Goal: Task Accomplishment & Management: Manage account settings

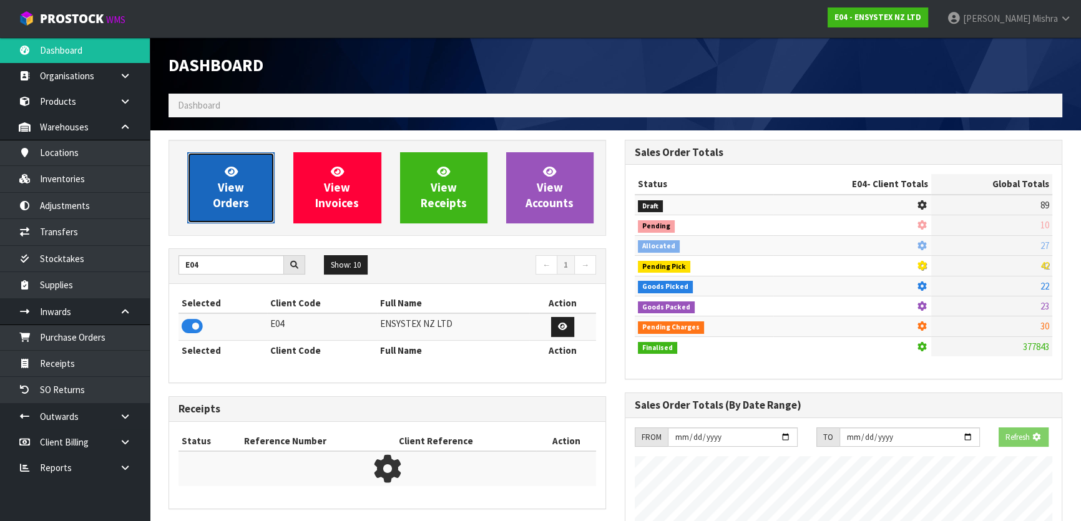
click at [240, 212] on link "View Orders" at bounding box center [230, 187] width 87 height 71
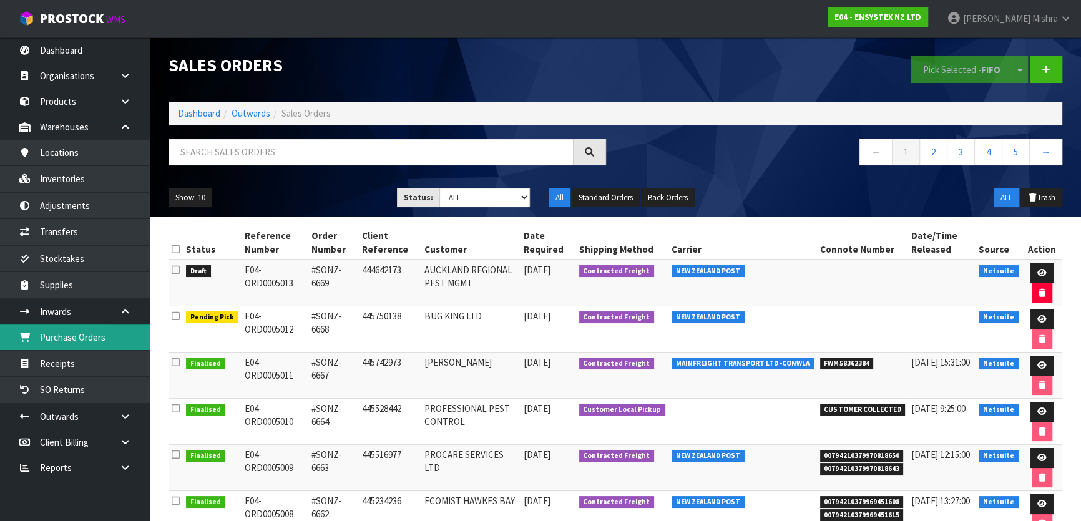
click at [94, 333] on link "Purchase Orders" at bounding box center [75, 337] width 150 height 26
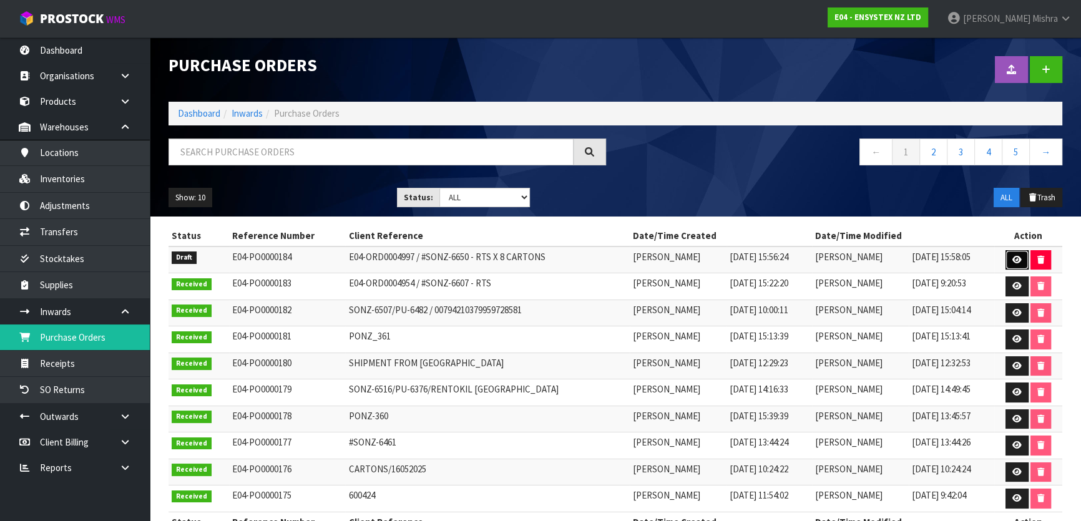
click at [1012, 256] on icon at bounding box center [1016, 260] width 9 height 8
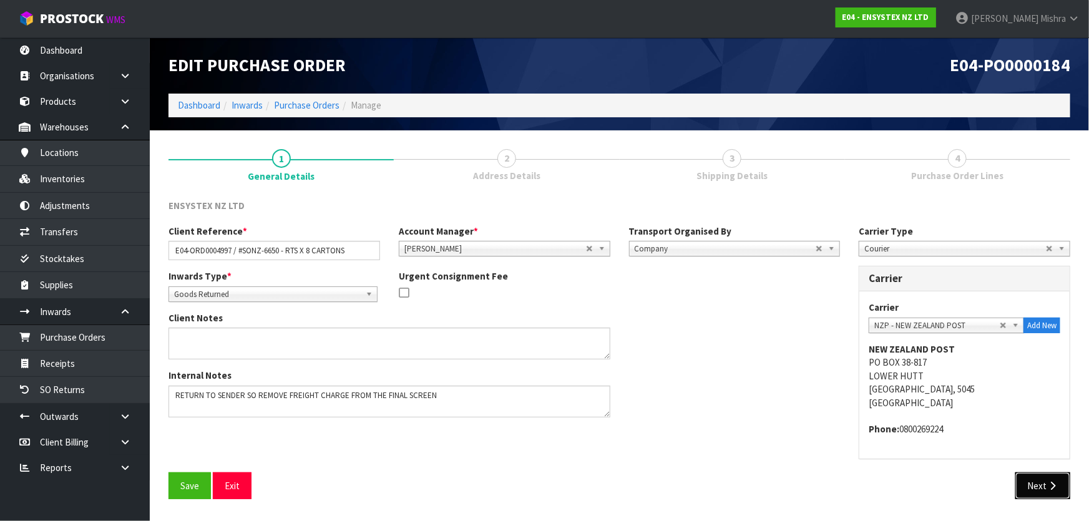
click at [1029, 480] on button "Next" at bounding box center [1042, 485] width 55 height 27
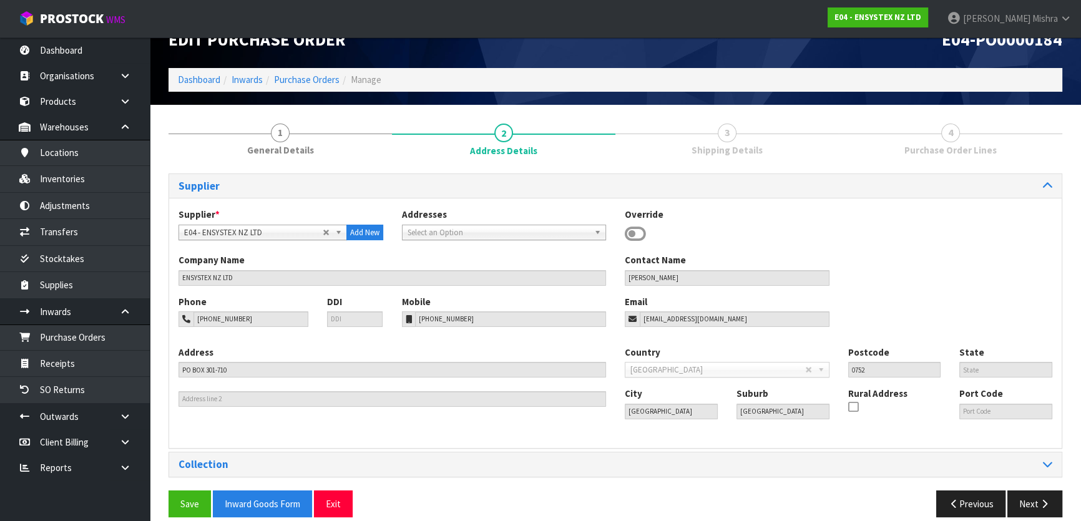
scroll to position [40, 0]
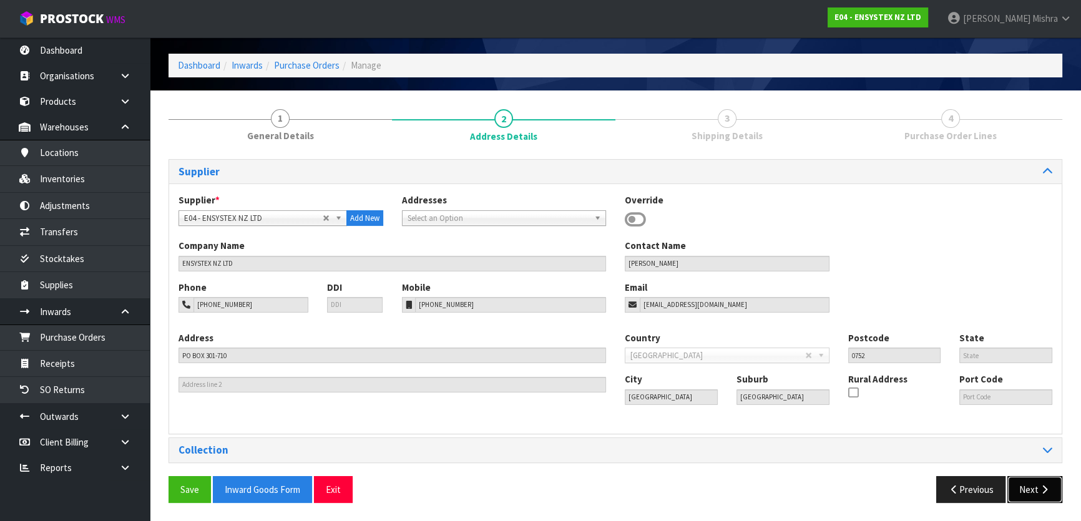
click at [1049, 485] on icon "button" at bounding box center [1044, 489] width 12 height 9
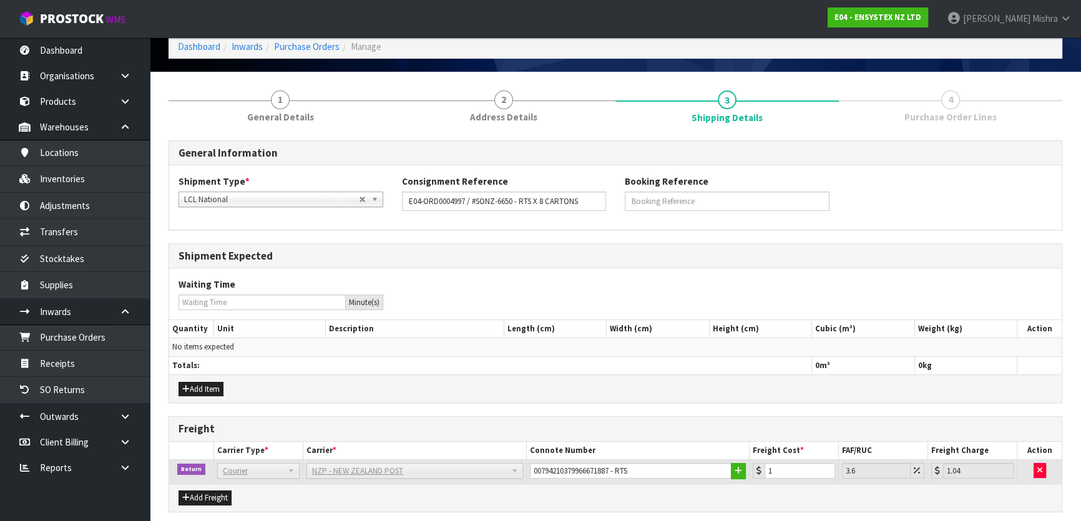
scroll to position [0, 0]
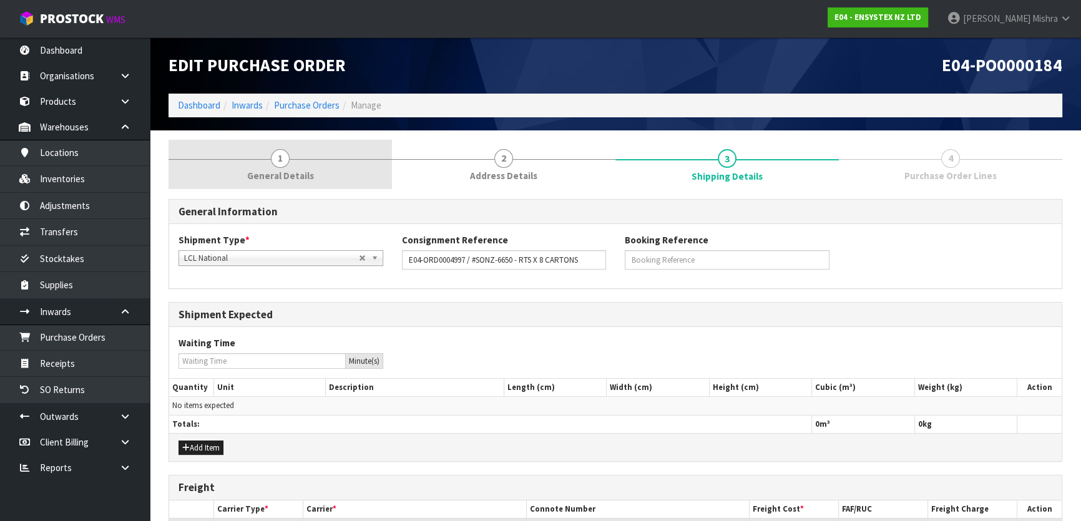
click at [316, 186] on link "1 General Details" at bounding box center [279, 164] width 223 height 49
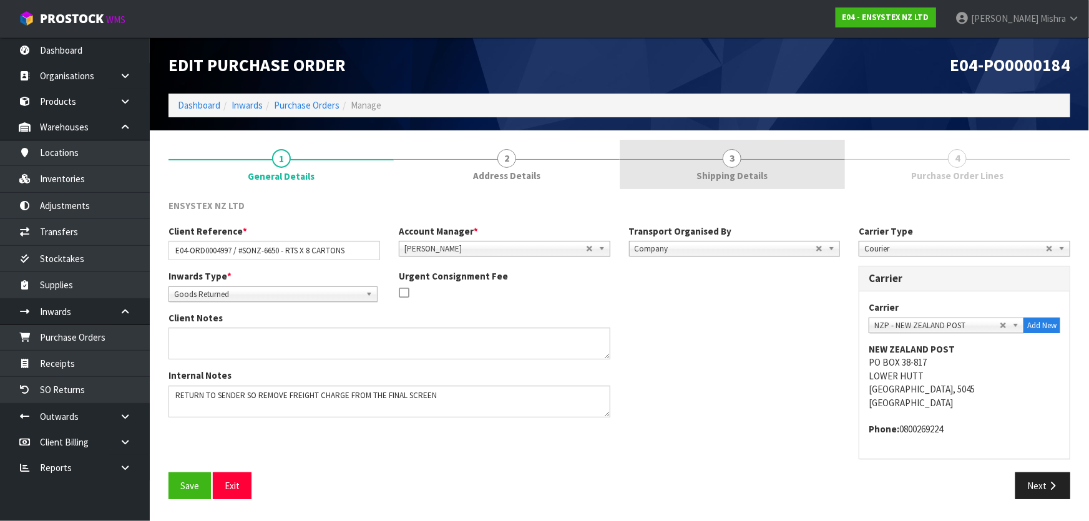
click at [789, 159] on div at bounding box center [732, 159] width 225 height 1
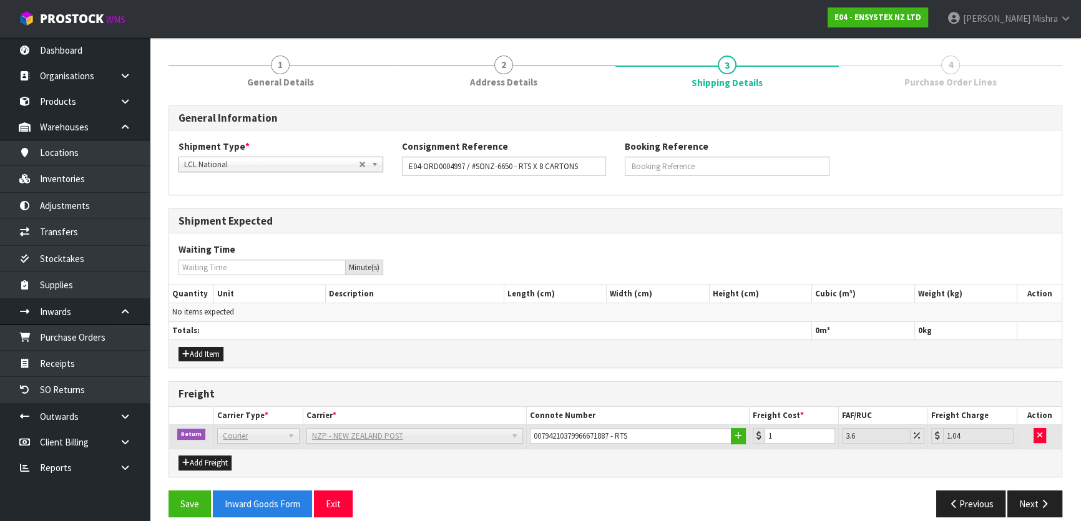
scroll to position [106, 0]
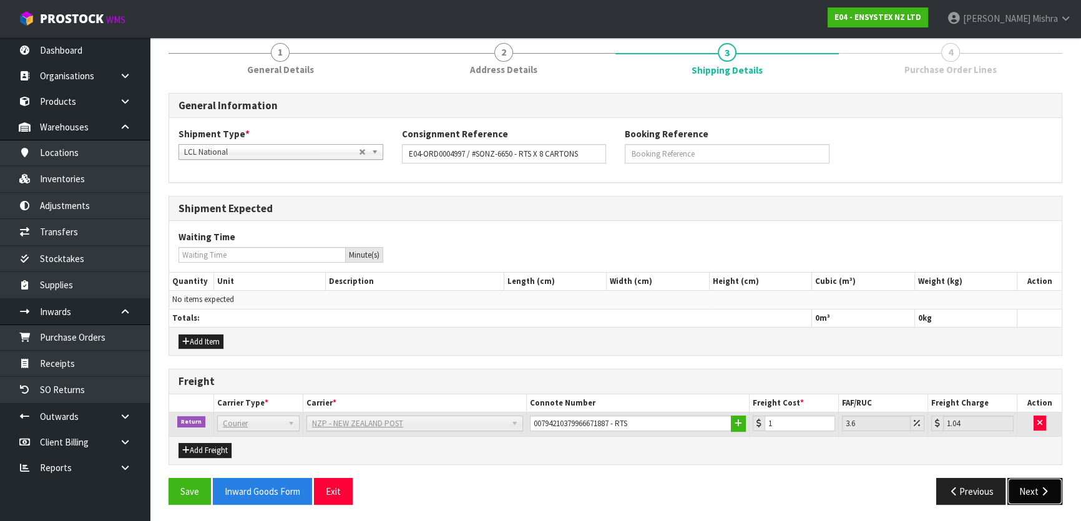
click at [1046, 489] on icon "button" at bounding box center [1044, 491] width 12 height 9
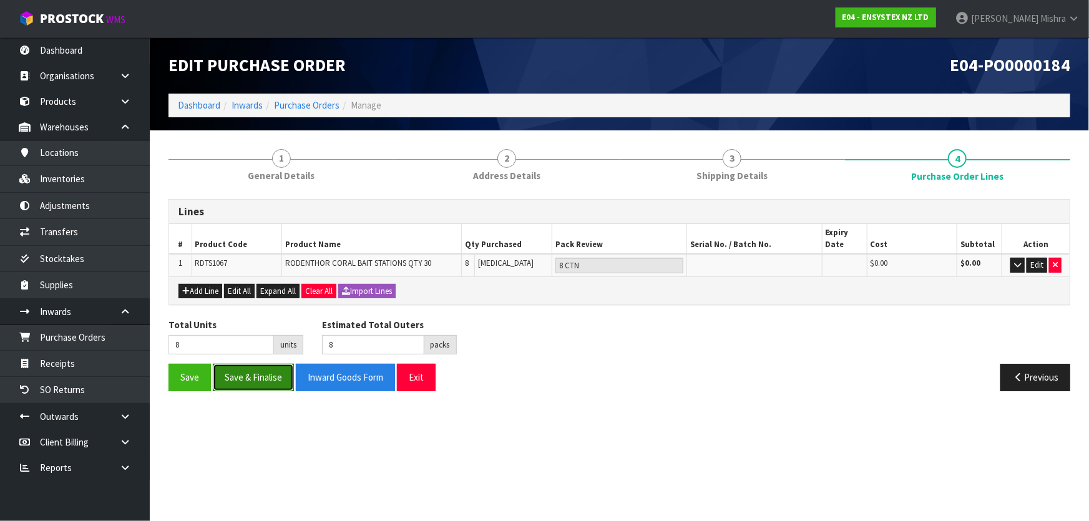
click at [243, 377] on button "Save & Finalise" at bounding box center [253, 377] width 81 height 27
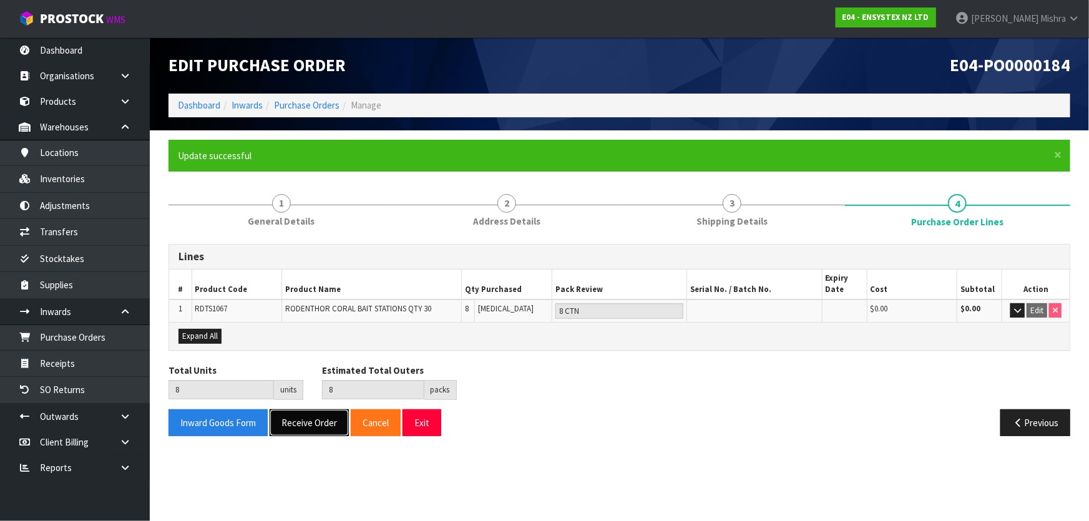
click at [319, 419] on button "Receive Order" at bounding box center [309, 422] width 79 height 27
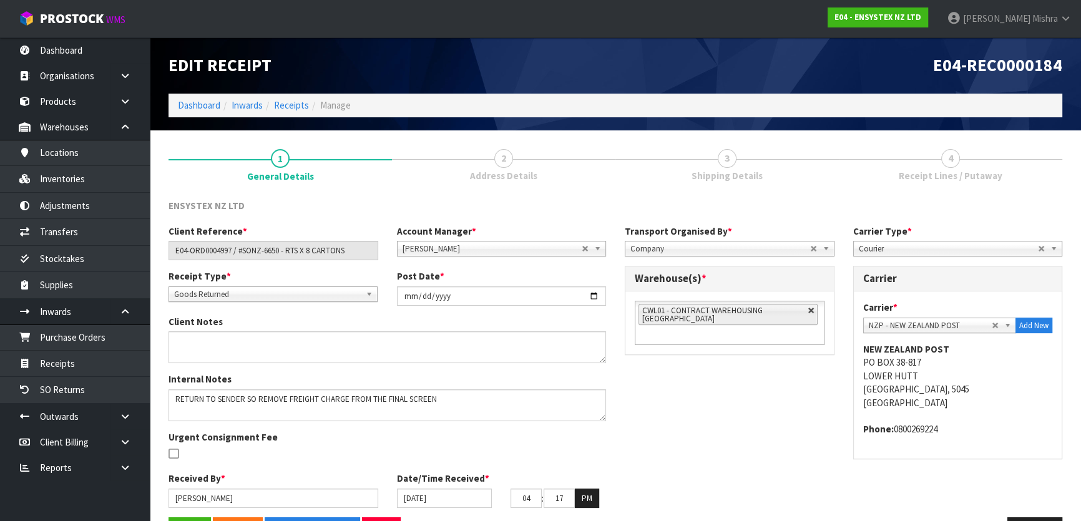
click at [810, 310] on link at bounding box center [810, 310] width 7 height 7
click at [717, 309] on input "text" at bounding box center [684, 311] width 92 height 16
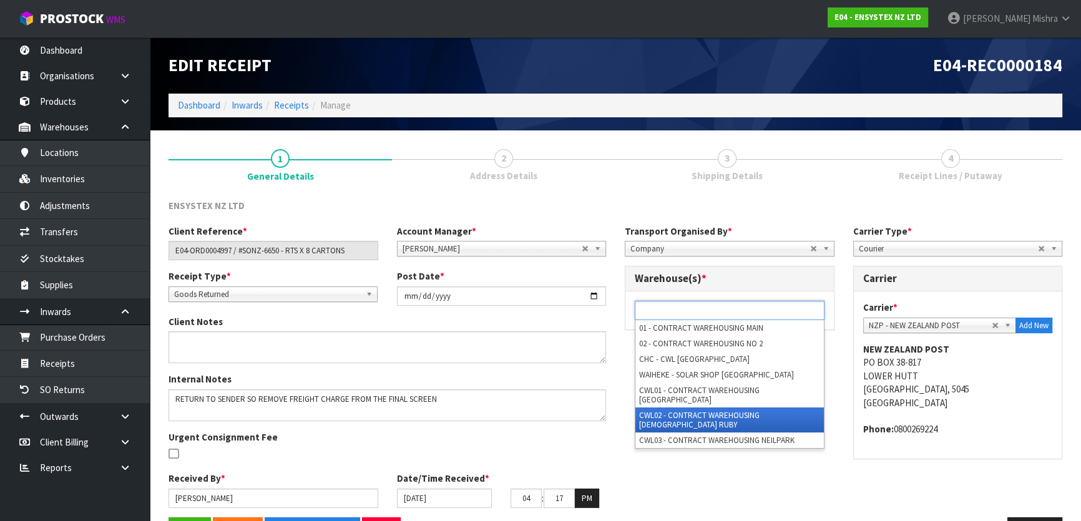
click at [708, 407] on li "CWL02 - CONTRACT WAREHOUSING LADY RUBY" at bounding box center [729, 419] width 188 height 25
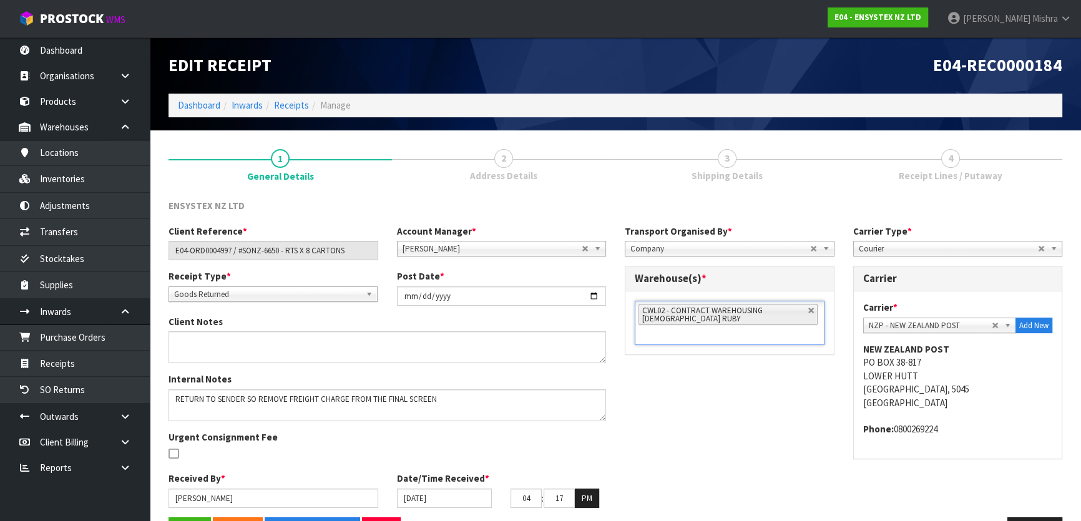
scroll to position [41, 0]
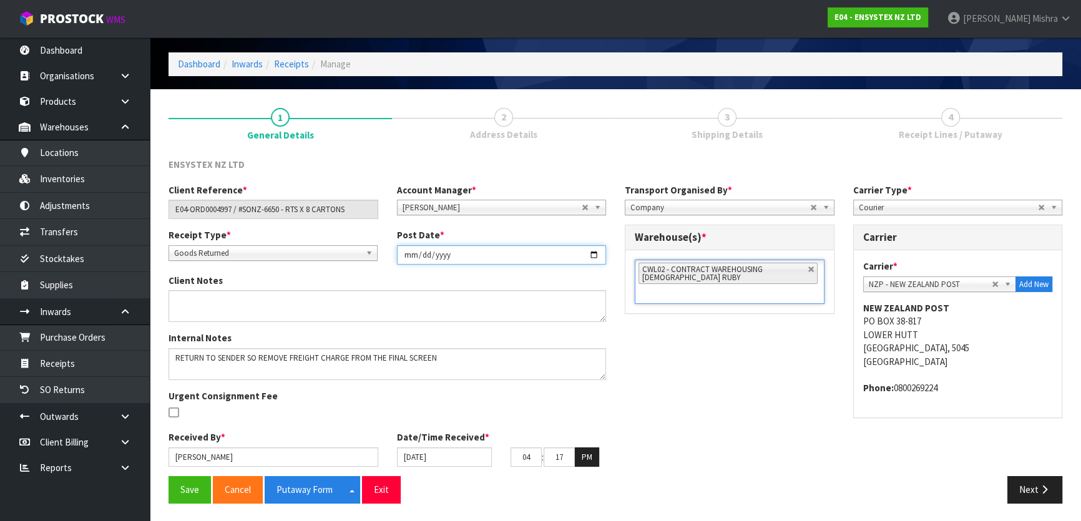
click at [599, 256] on input "[DATE]" at bounding box center [502, 254] width 210 height 19
click at [594, 251] on input "[DATE]" at bounding box center [502, 254] width 210 height 19
click at [449, 455] on input "21/08/2025" at bounding box center [444, 456] width 95 height 19
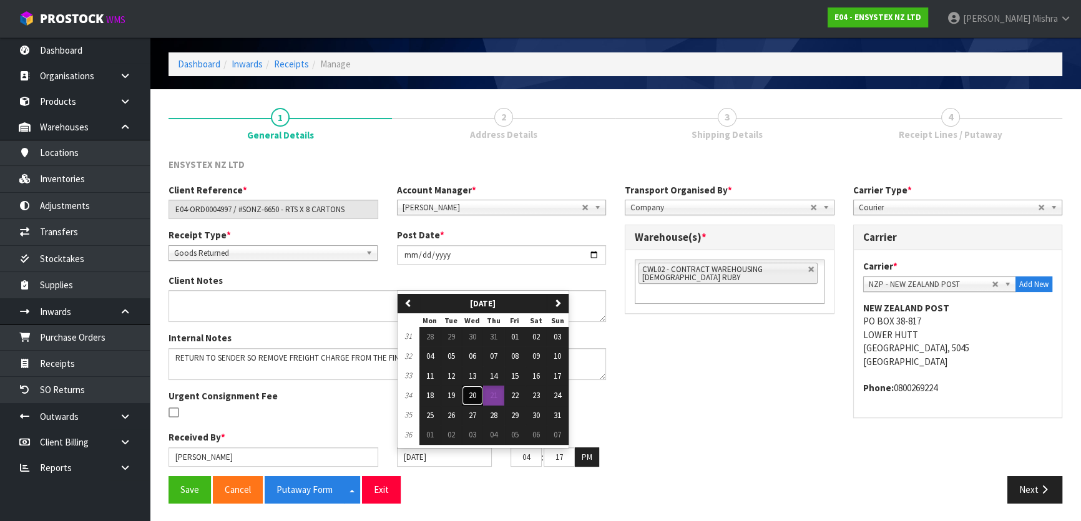
click at [479, 396] on button "20" at bounding box center [472, 396] width 21 height 20
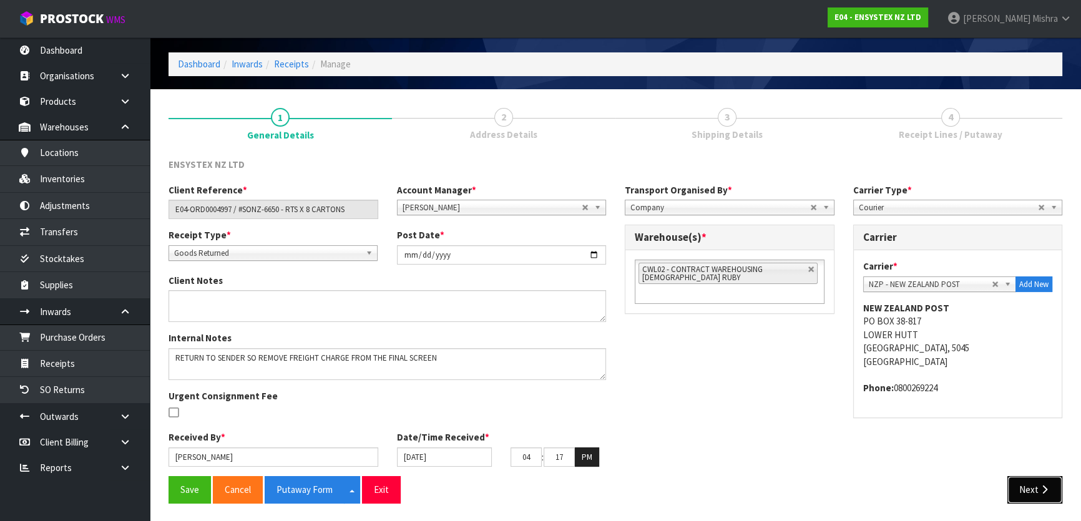
click at [1036, 499] on button "Next" at bounding box center [1034, 489] width 55 height 27
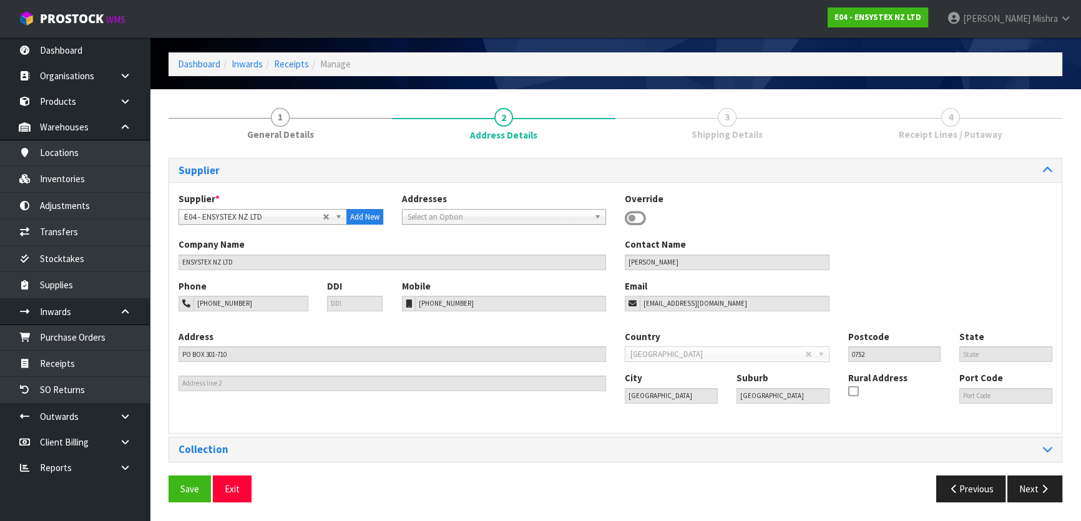
scroll to position [0, 0]
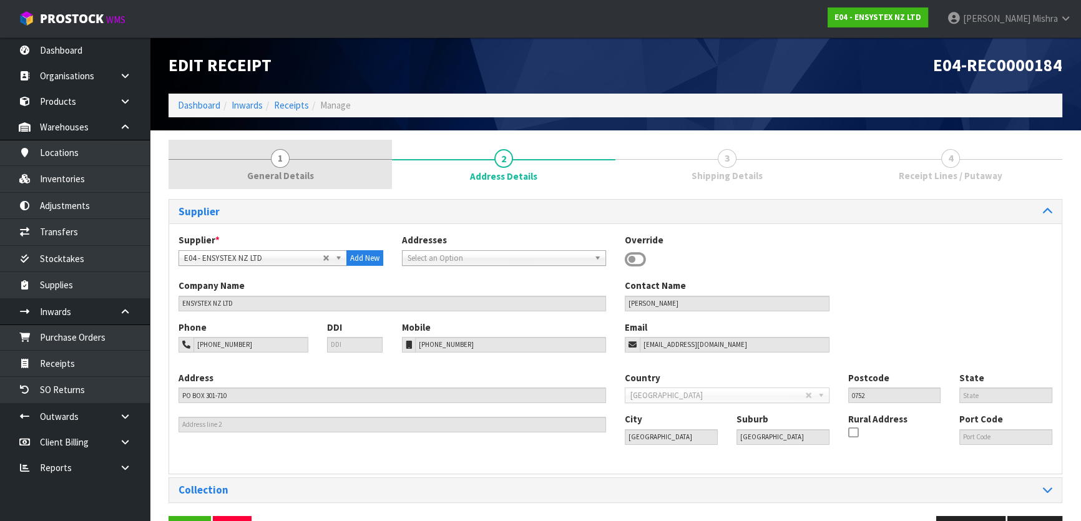
click at [299, 161] on link "1 General Details" at bounding box center [279, 164] width 223 height 49
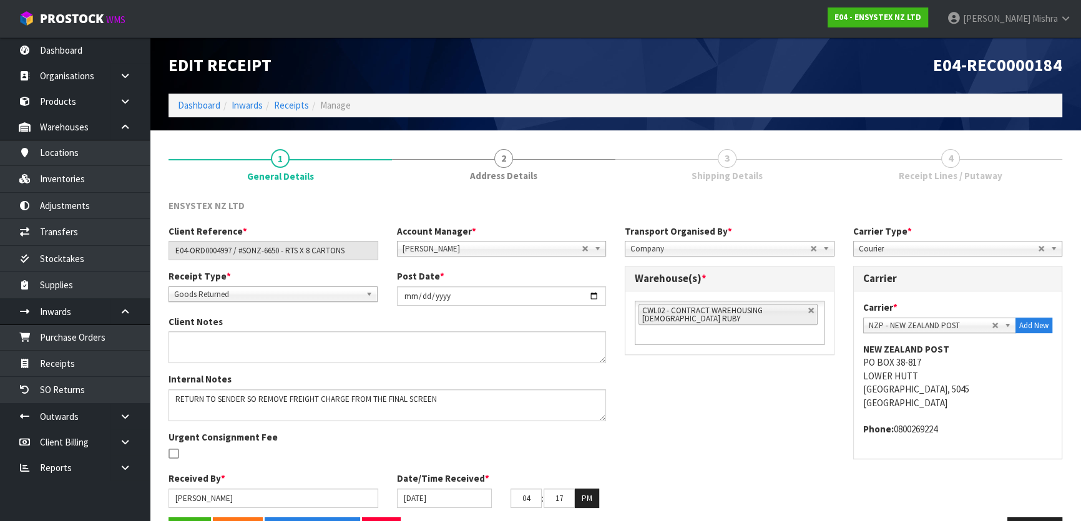
scroll to position [41, 0]
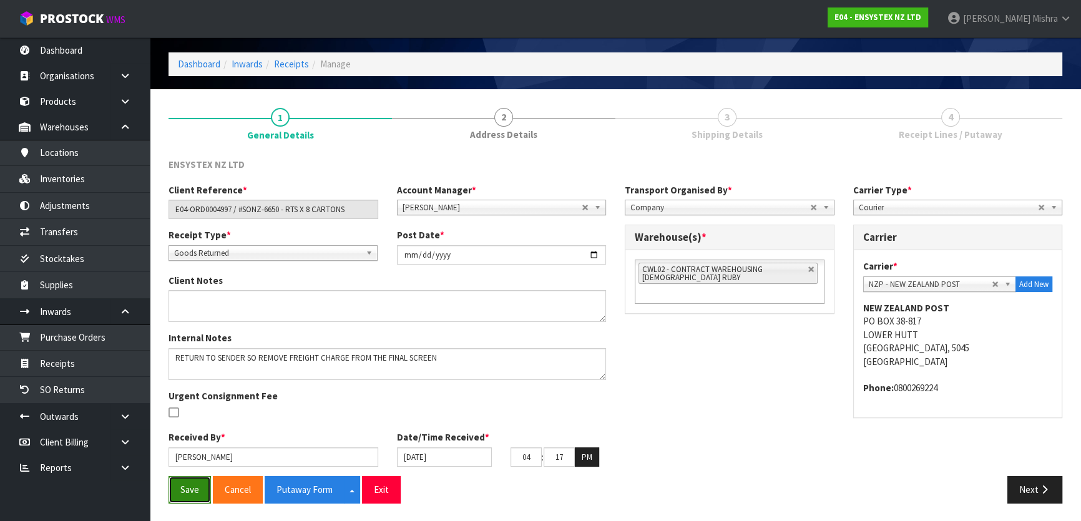
click at [192, 495] on button "Save" at bounding box center [189, 489] width 42 height 27
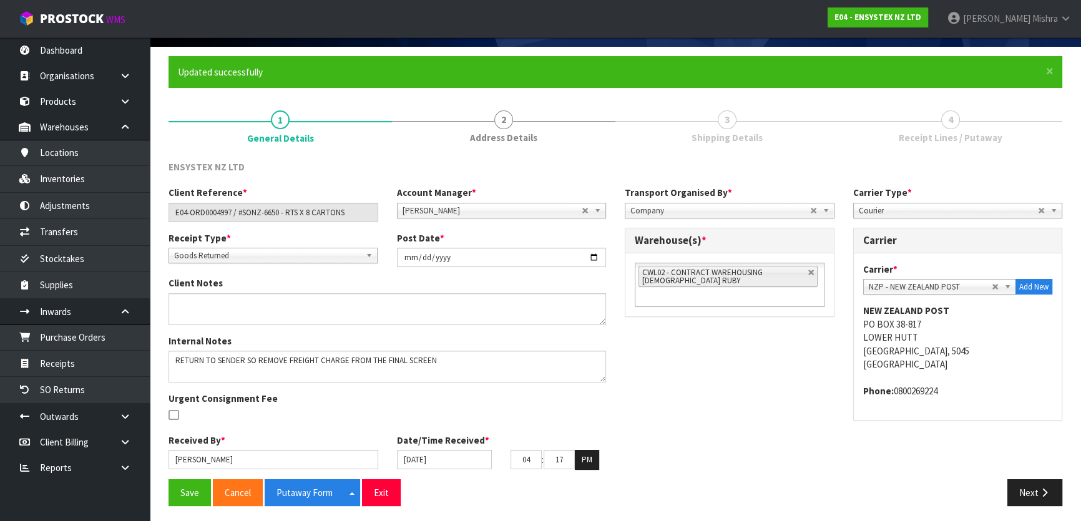
scroll to position [86, 0]
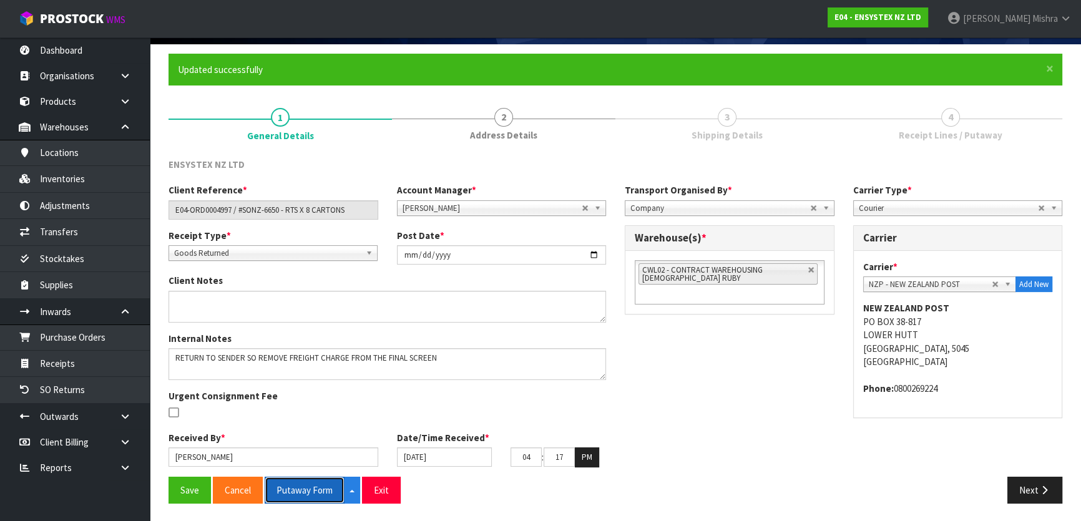
click at [308, 489] on button "Putaway Form" at bounding box center [305, 490] width 80 height 27
click at [1035, 486] on button "Next" at bounding box center [1034, 490] width 55 height 27
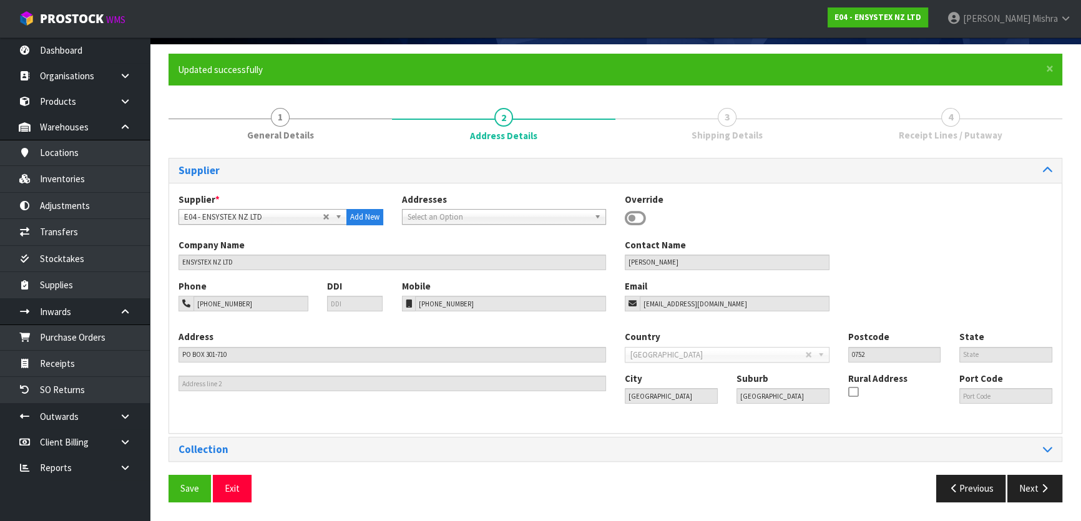
scroll to position [85, 0]
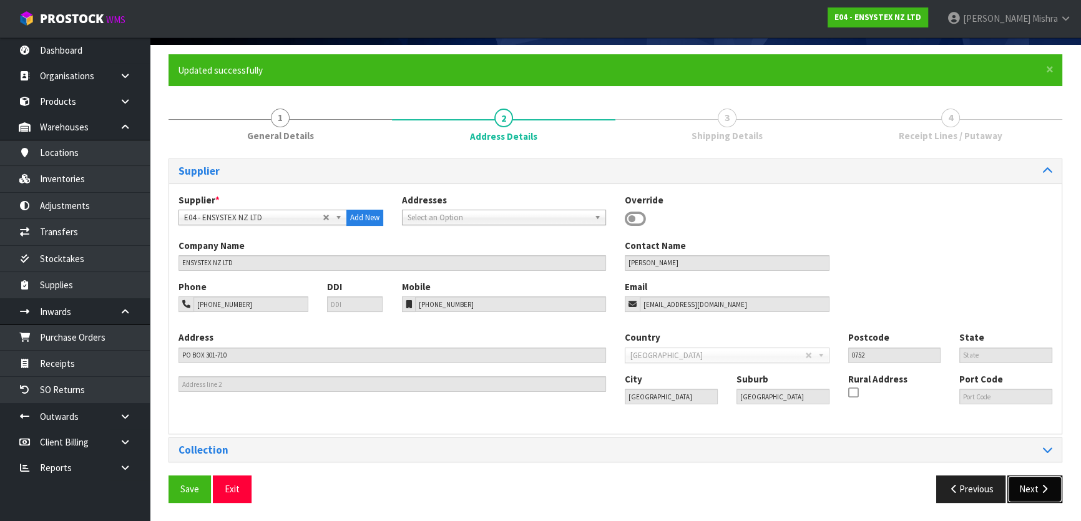
click at [1038, 488] on icon "button" at bounding box center [1044, 488] width 12 height 9
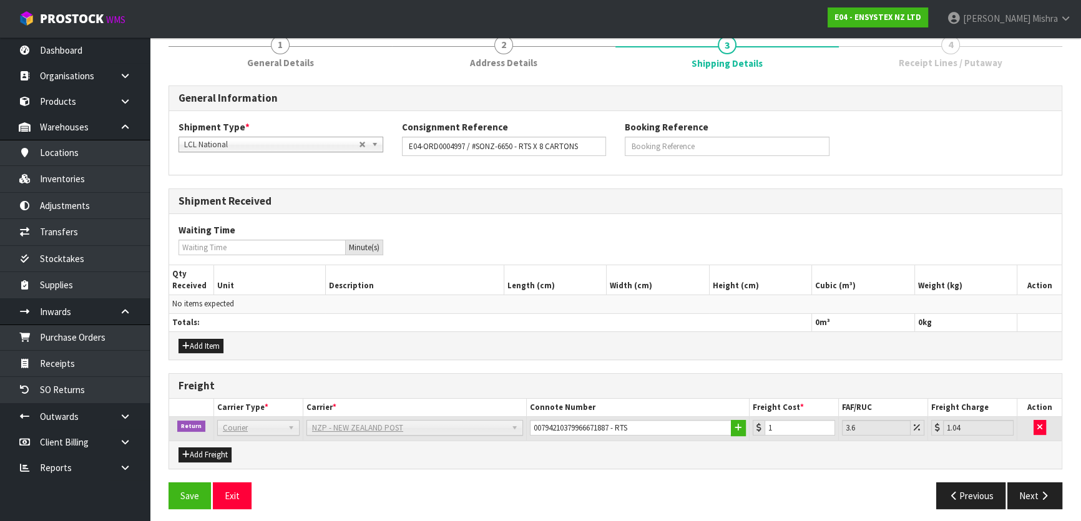
scroll to position [163, 0]
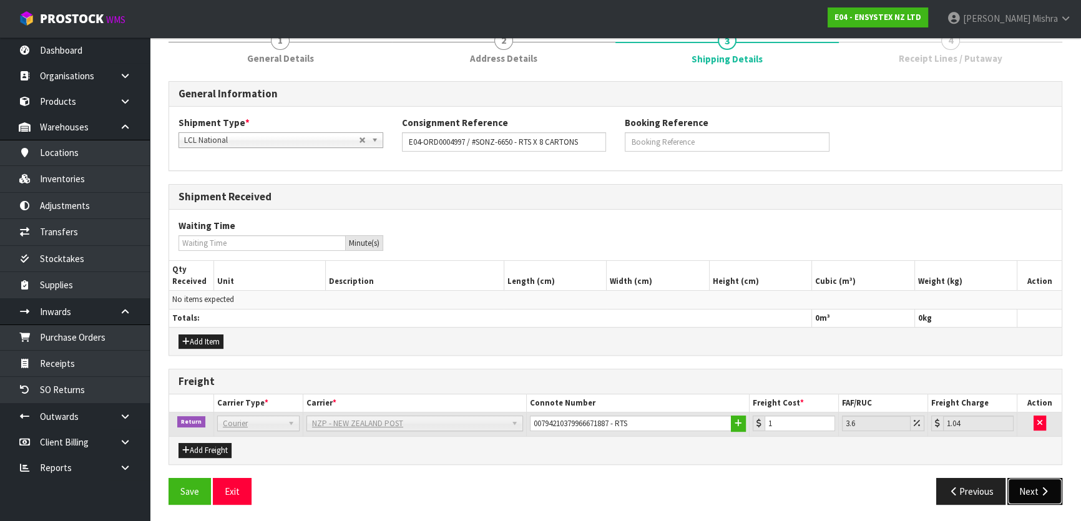
click at [1049, 487] on icon "button" at bounding box center [1044, 491] width 12 height 9
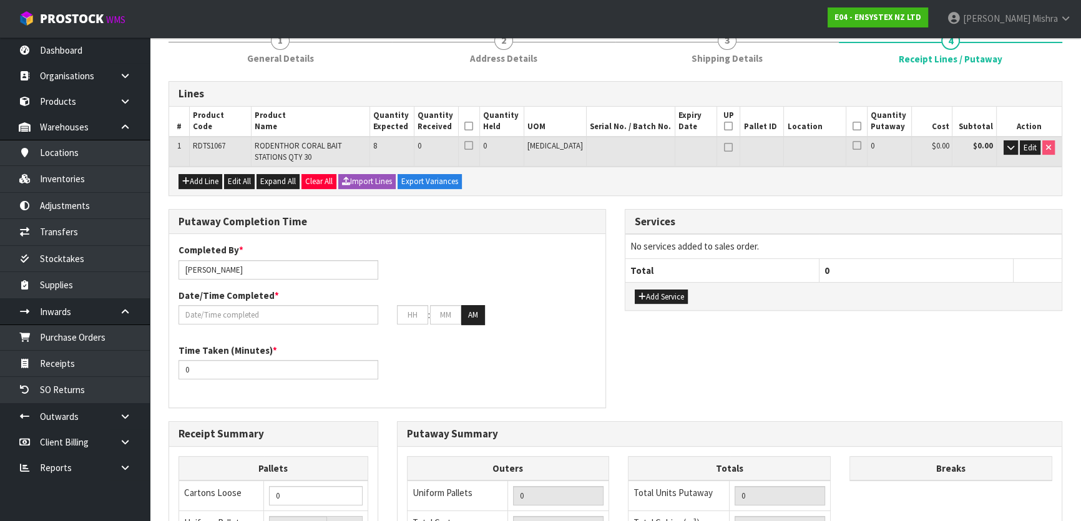
click at [473, 126] on icon at bounding box center [468, 126] width 9 height 1
click at [852, 126] on icon at bounding box center [856, 126] width 9 height 1
click at [1025, 148] on span "Edit" at bounding box center [1029, 147] width 13 height 11
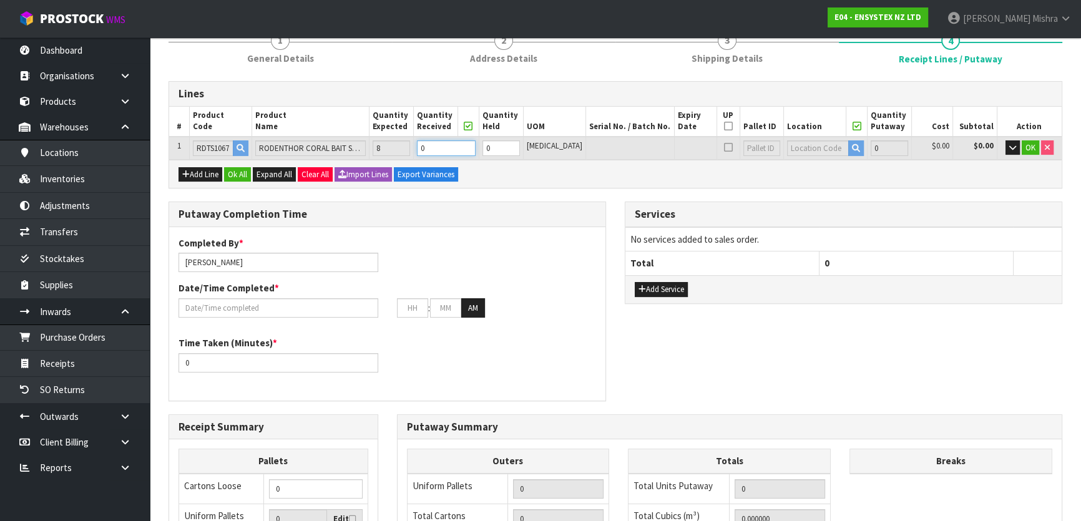
click at [427, 145] on tr "1 RDTS1067 RODENTHOR CORAL BAIT STATIONS QTY 30 8 0 0 PCE 0 $0.00 $0.00 OK" at bounding box center [615, 148] width 892 height 23
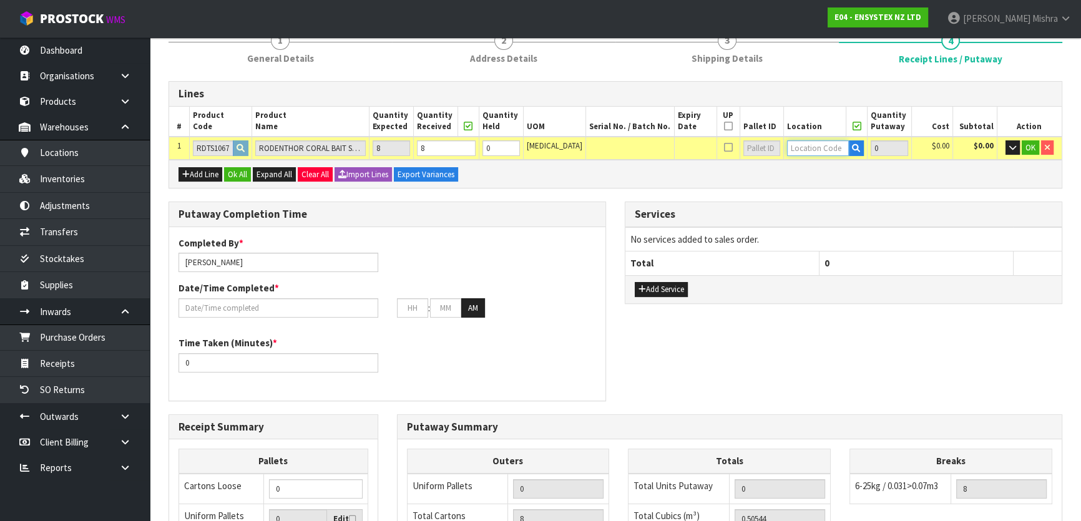
click at [802, 145] on input "text" at bounding box center [818, 148] width 62 height 16
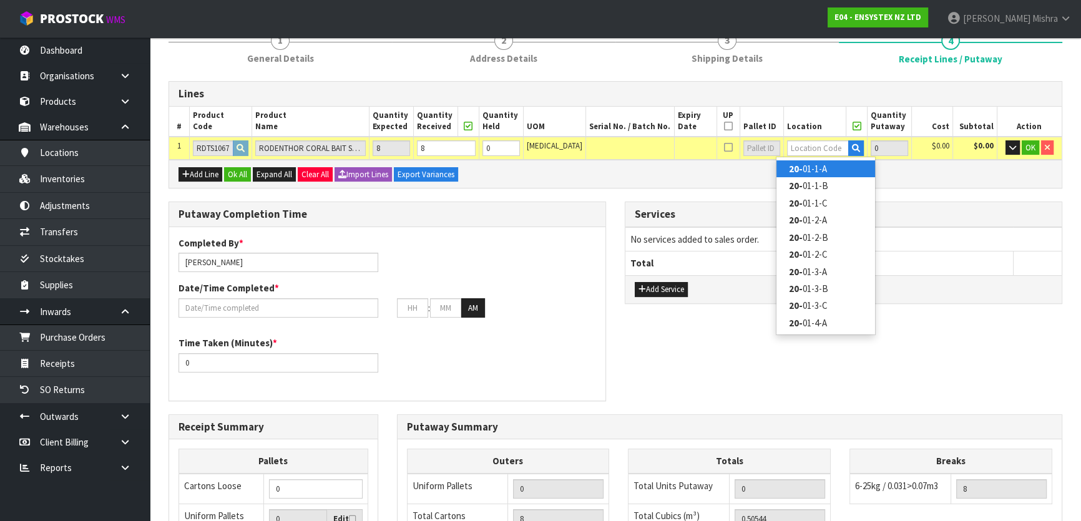
click at [815, 167] on link "20- 01-1-A" at bounding box center [825, 168] width 99 height 17
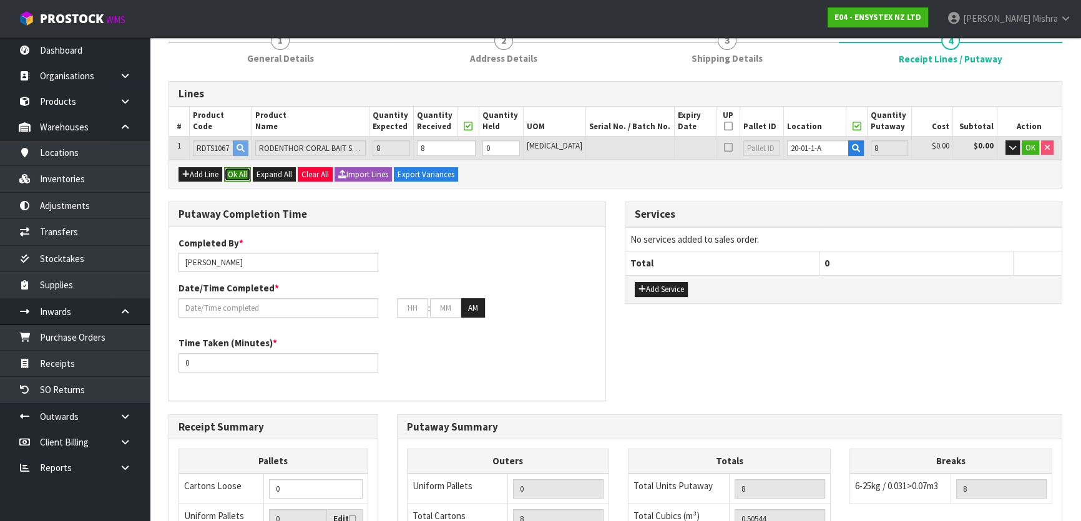
click at [243, 172] on button "Ok All" at bounding box center [237, 174] width 27 height 15
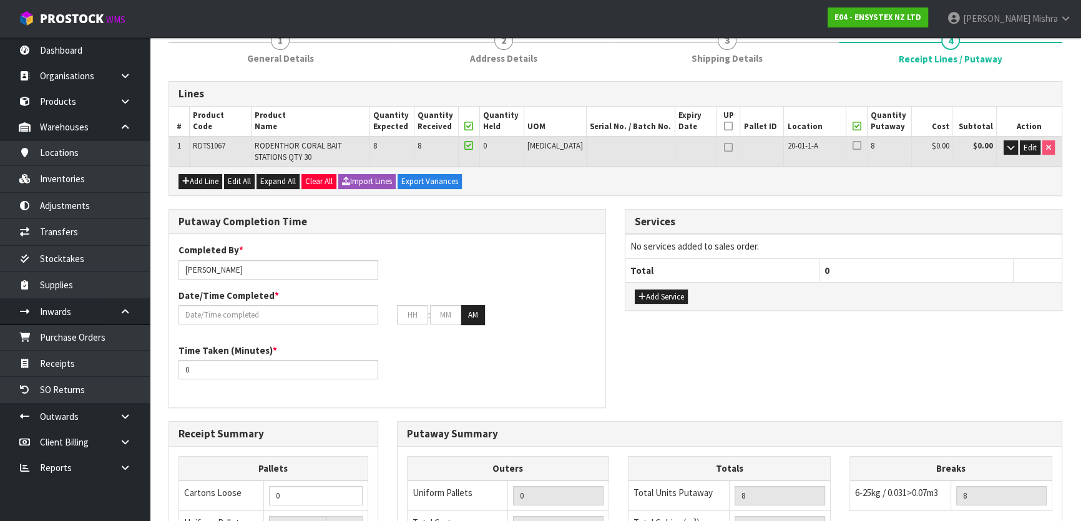
click at [852, 127] on icon at bounding box center [856, 126] width 9 height 1
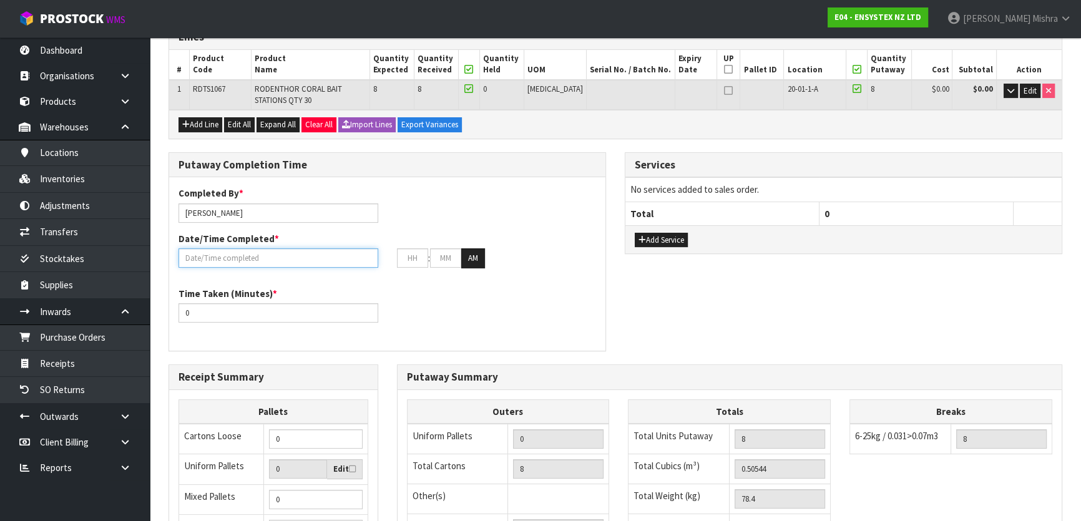
click at [266, 254] on input "text" at bounding box center [278, 257] width 200 height 19
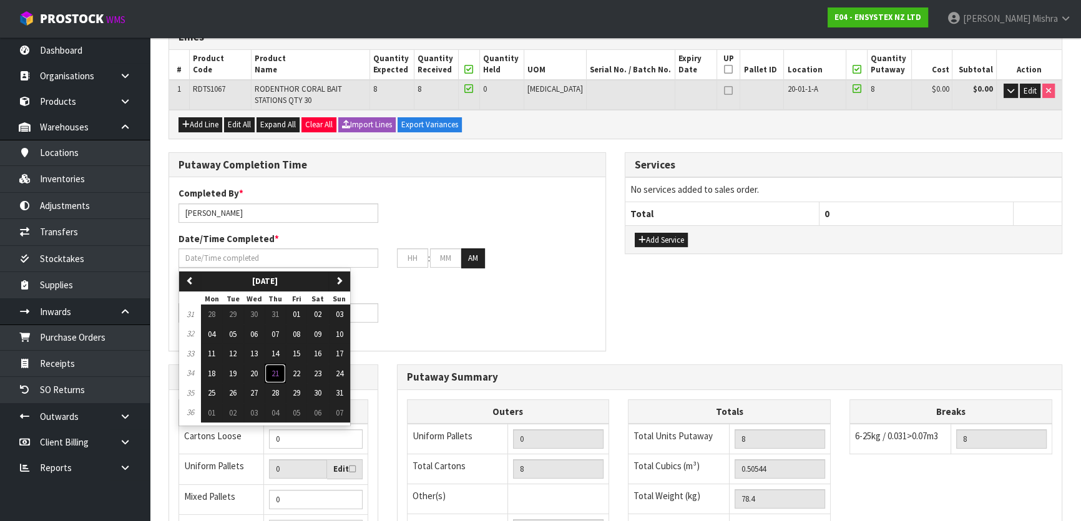
click at [273, 372] on span "21" at bounding box center [274, 373] width 7 height 11
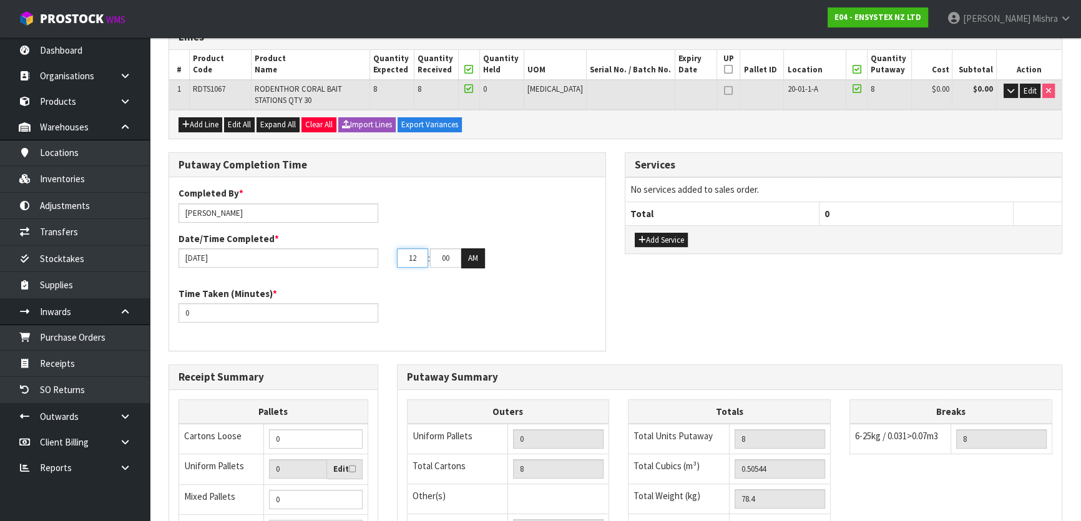
drag, startPoint x: 381, startPoint y: 256, endPoint x: 368, endPoint y: 256, distance: 12.5
click at [368, 256] on div "21/08/2025 12 : 00 : 00 AM" at bounding box center [387, 258] width 436 height 20
click at [473, 258] on button "AM" at bounding box center [473, 258] width 24 height 20
drag, startPoint x: 204, startPoint y: 314, endPoint x: 207, endPoint y: 301, distance: 12.7
click at [178, 309] on input "0" at bounding box center [278, 312] width 200 height 19
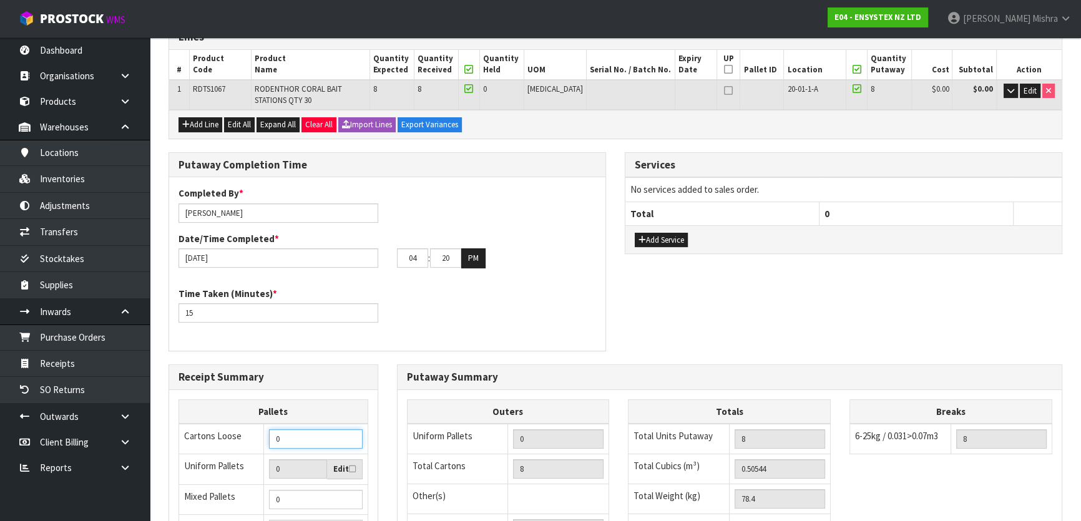
drag, startPoint x: 318, startPoint y: 442, endPoint x: 260, endPoint y: 442, distance: 57.4
click at [260, 442] on tr "Cartons Loose 0" at bounding box center [273, 439] width 189 height 31
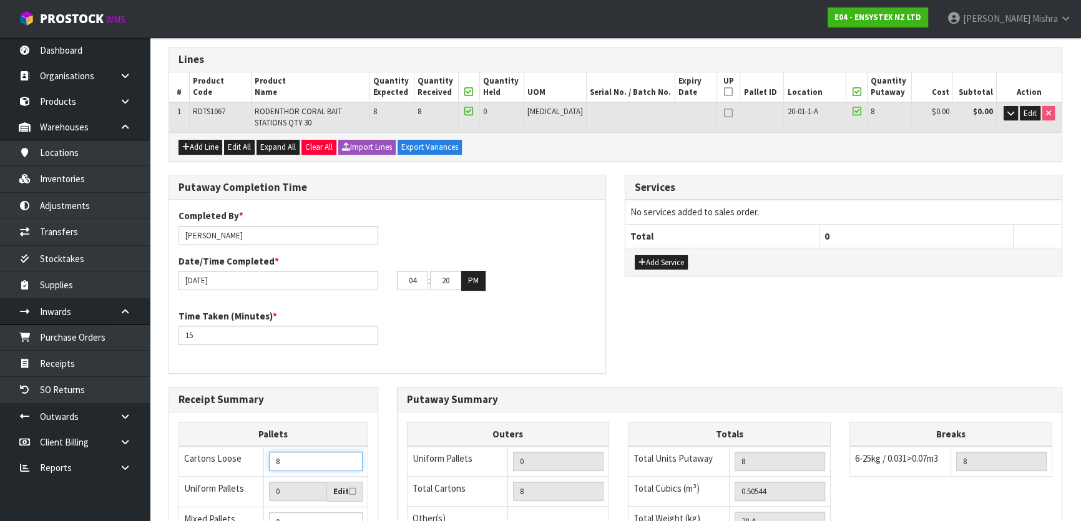
scroll to position [79, 0]
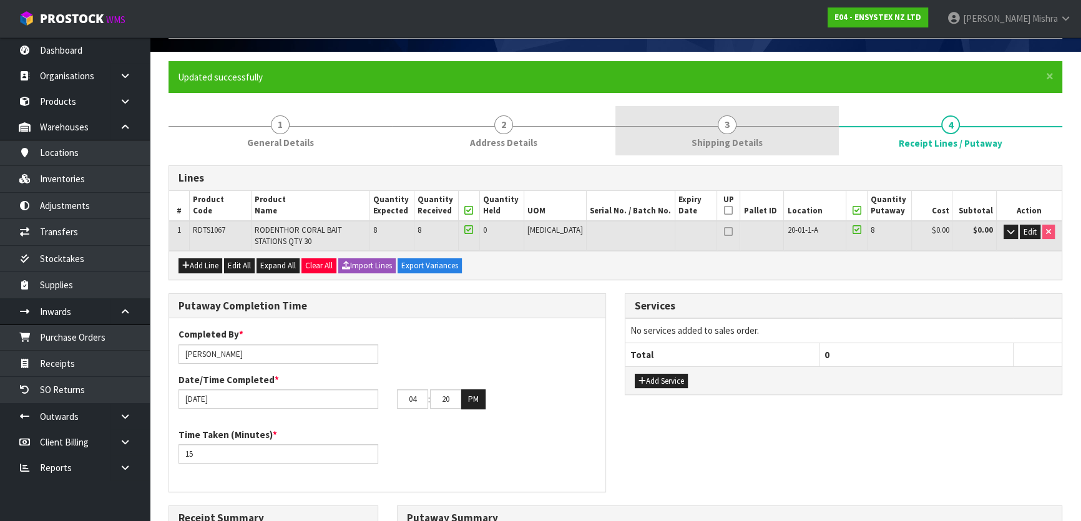
click at [754, 130] on link "3 Shipping Details" at bounding box center [726, 130] width 223 height 49
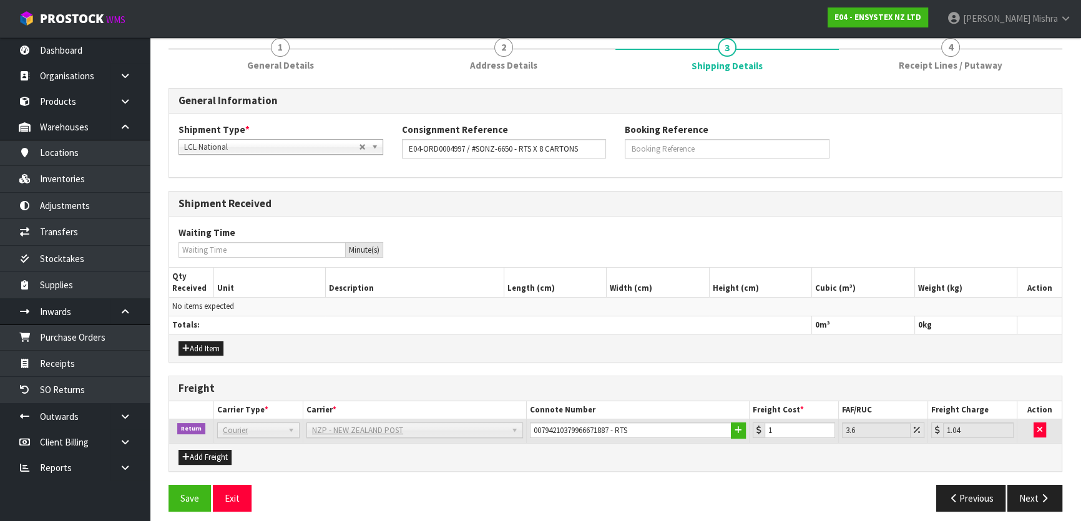
scroll to position [163, 0]
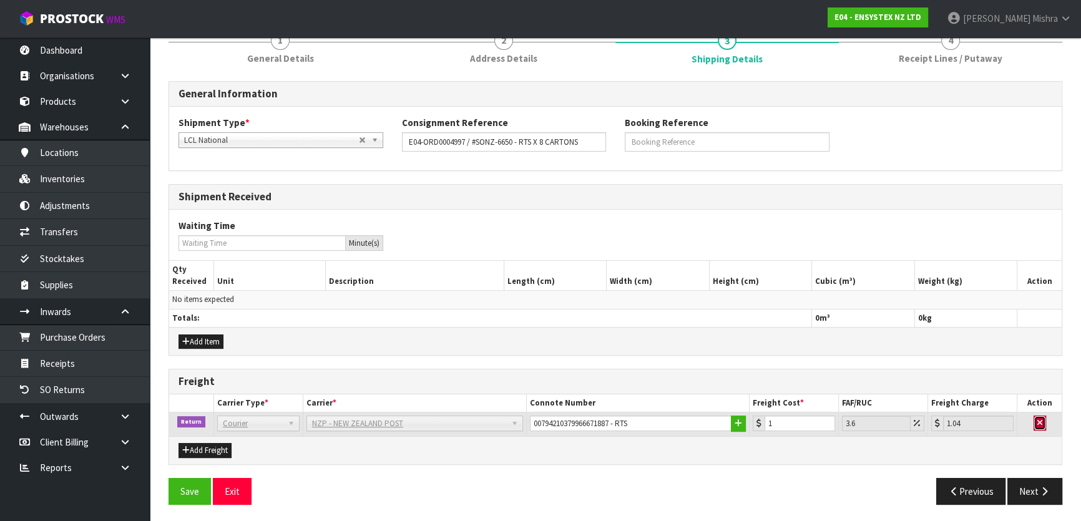
click at [1037, 419] on icon "button" at bounding box center [1039, 423] width 5 height 8
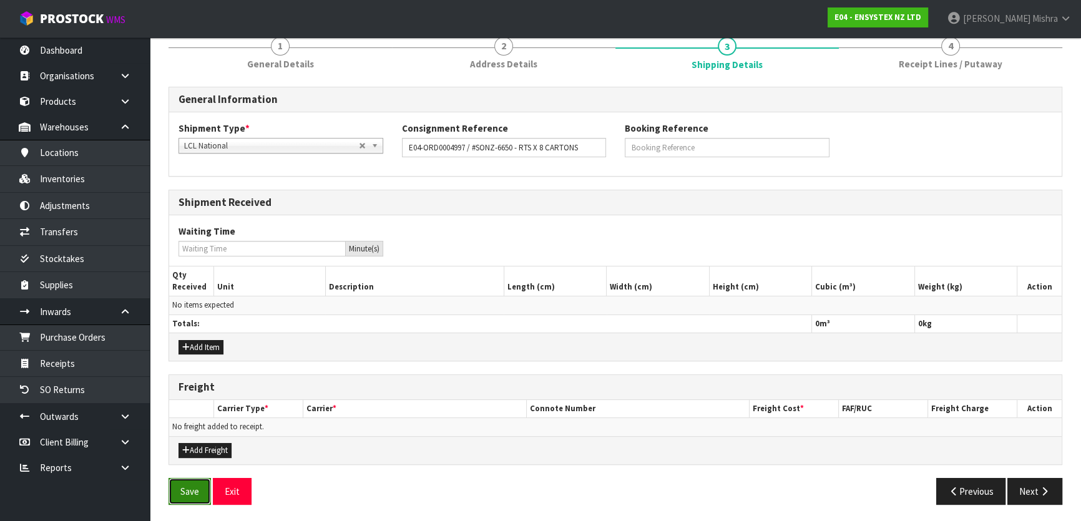
click at [182, 493] on button "Save" at bounding box center [189, 491] width 42 height 27
click at [1034, 489] on button "Next" at bounding box center [1034, 491] width 55 height 27
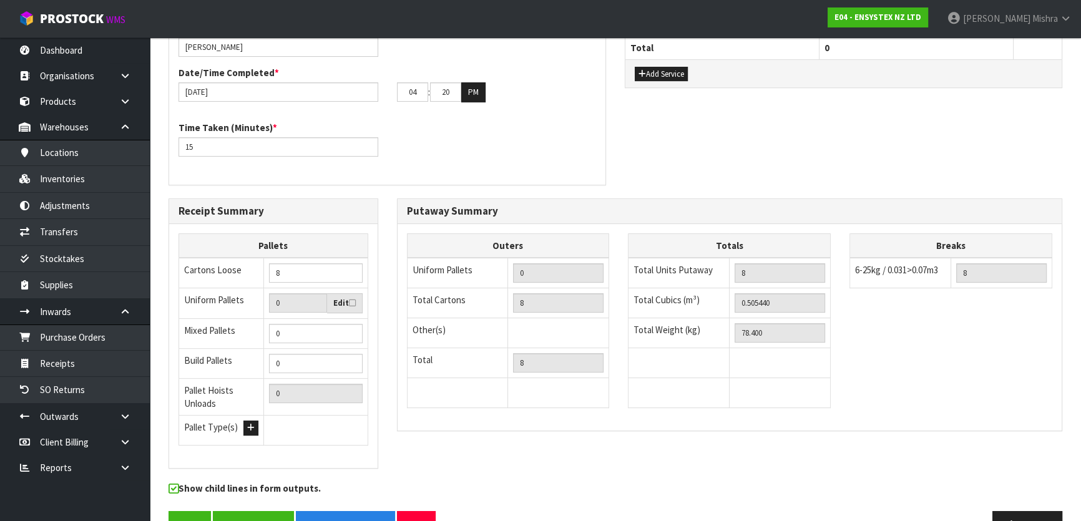
scroll to position [419, 0]
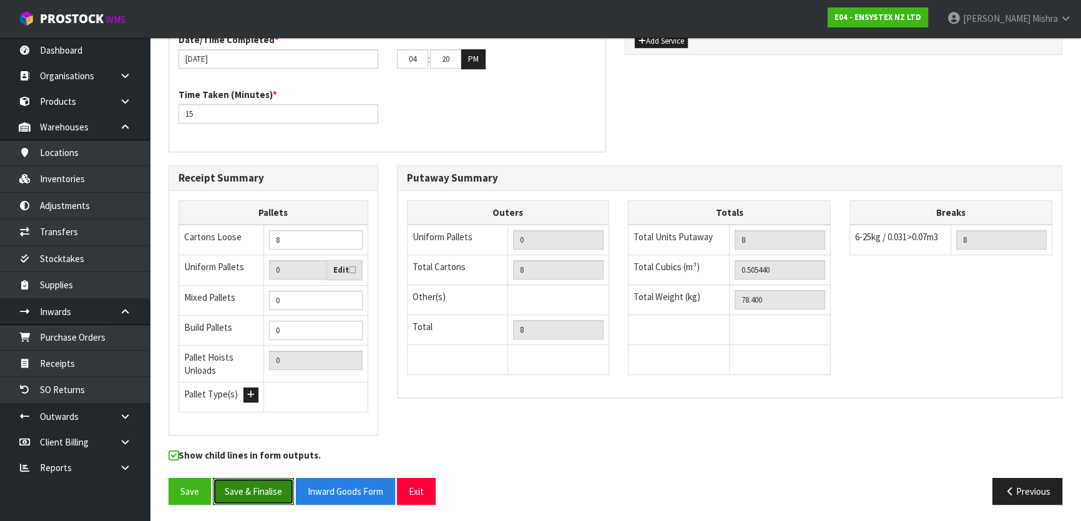
drag, startPoint x: 244, startPoint y: 491, endPoint x: 499, endPoint y: 414, distance: 266.5
click at [499, 414] on div "Lines # Product Code Product Name Quantity Expected Quantity Received Quantity …" at bounding box center [614, 169] width 893 height 689
click at [192, 487] on button "Save" at bounding box center [189, 491] width 42 height 27
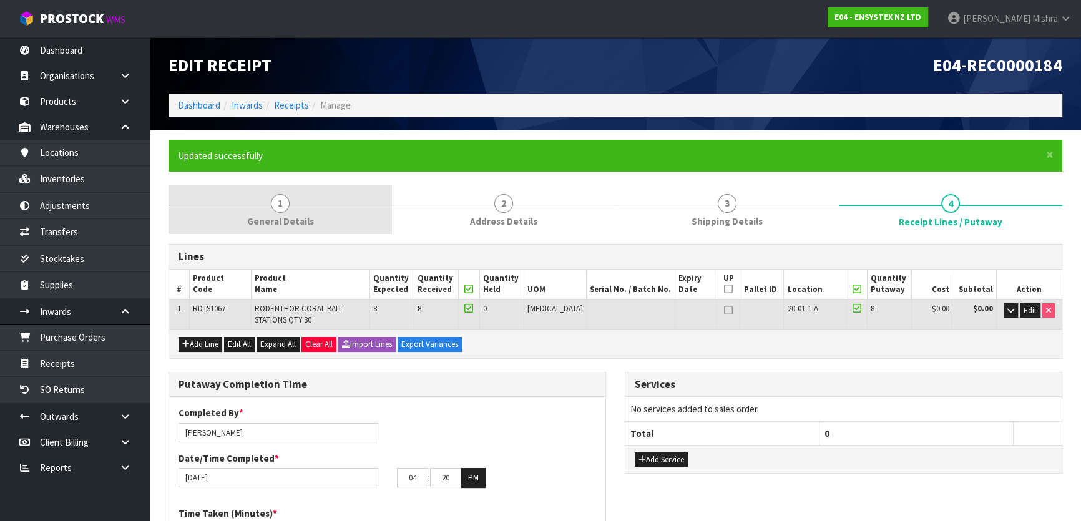
click at [276, 190] on link "1 General Details" at bounding box center [279, 209] width 223 height 49
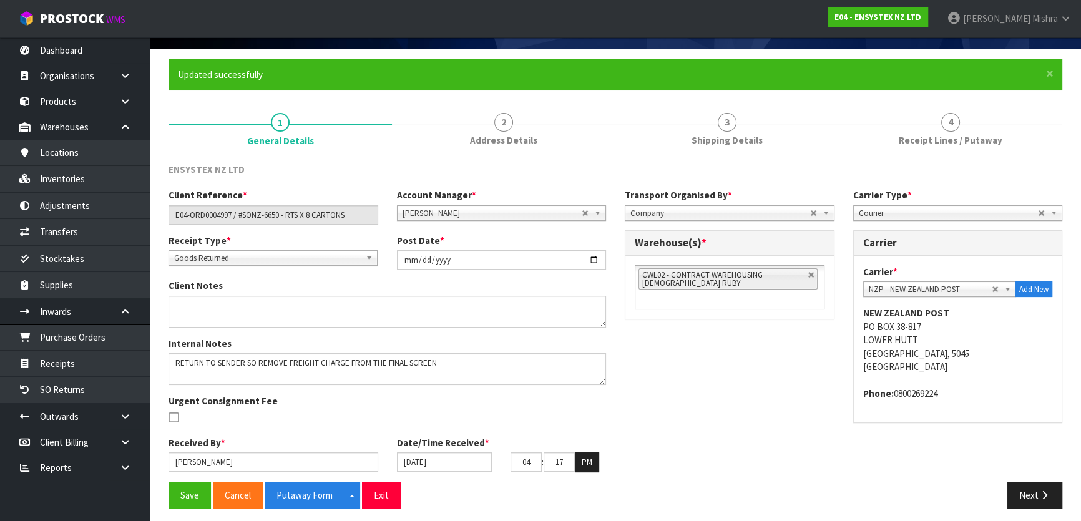
scroll to position [86, 0]
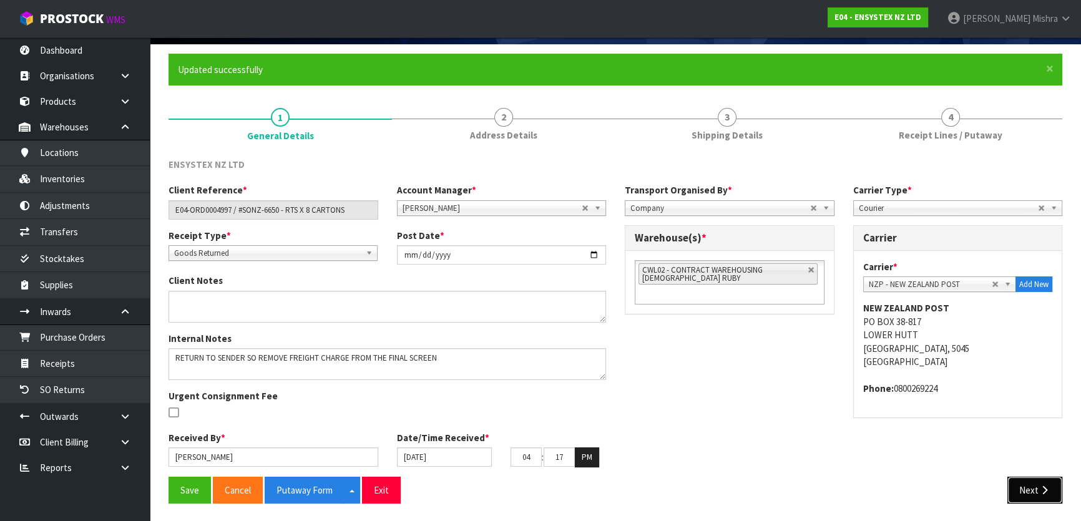
click at [1030, 490] on button "Next" at bounding box center [1034, 490] width 55 height 27
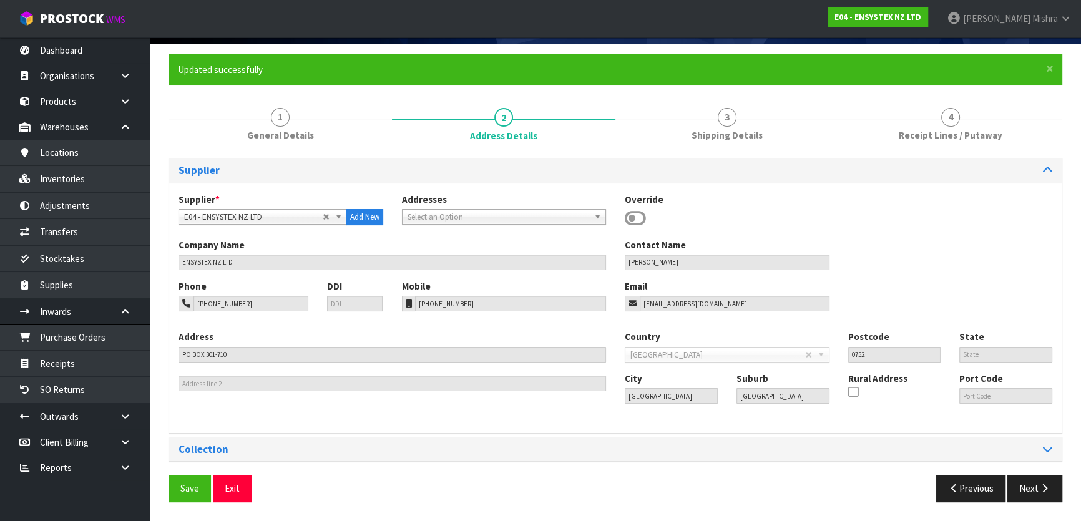
scroll to position [85, 0]
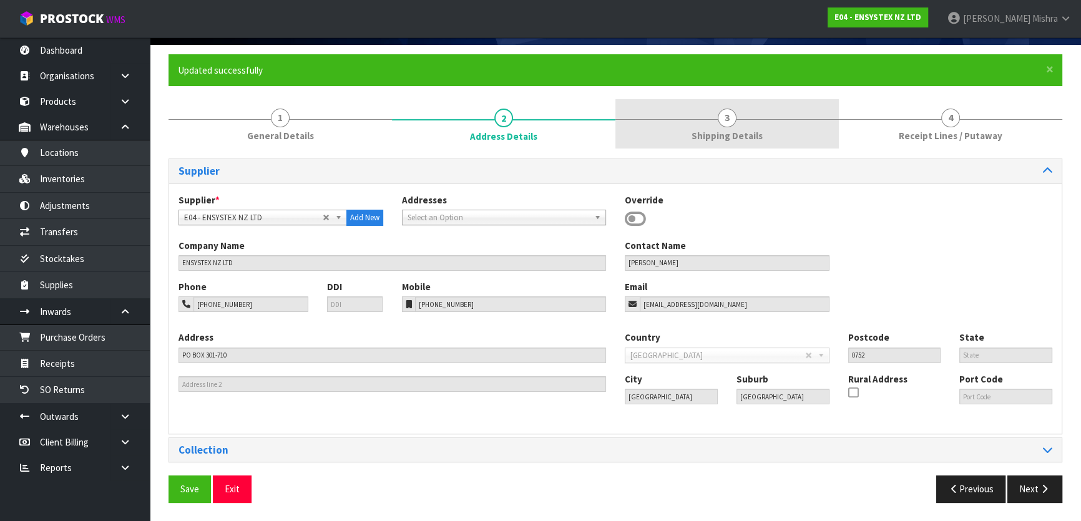
click at [749, 130] on span "Shipping Details" at bounding box center [726, 135] width 71 height 13
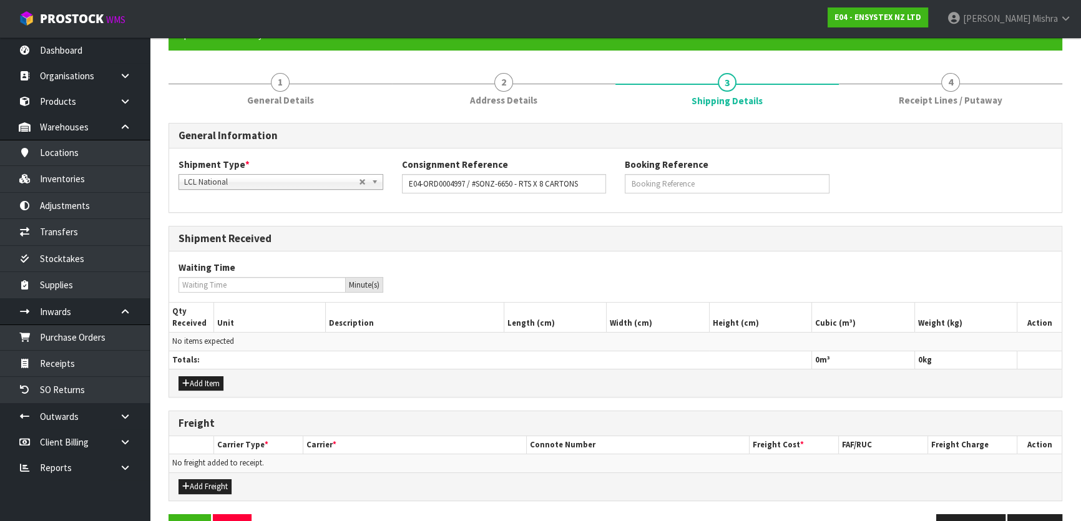
scroll to position [157, 0]
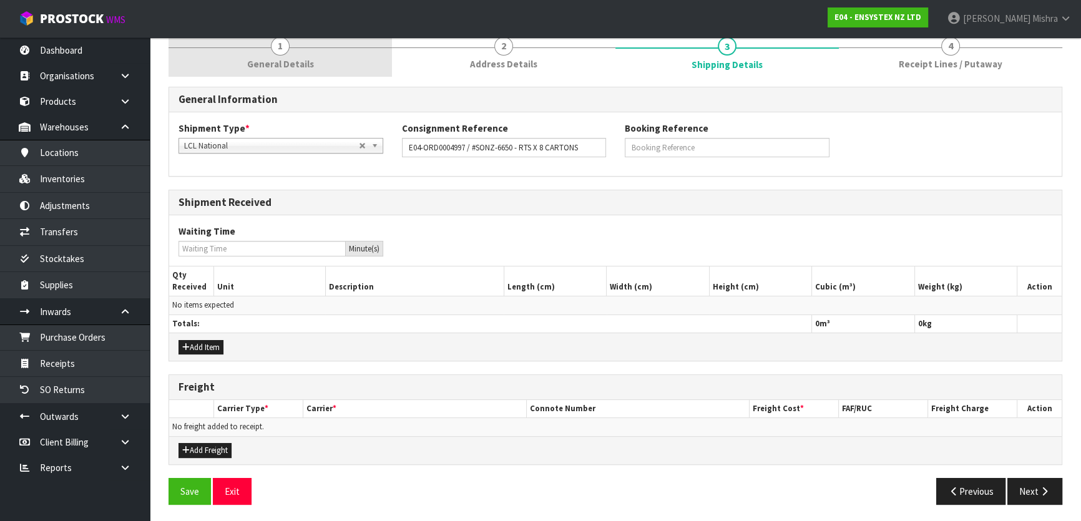
click at [311, 39] on link "1 General Details" at bounding box center [279, 51] width 223 height 49
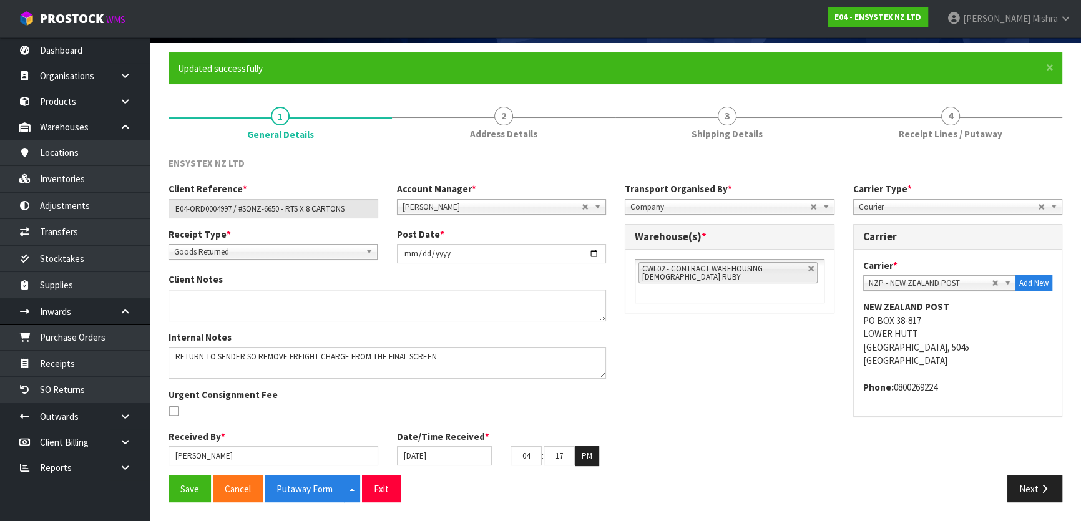
scroll to position [86, 0]
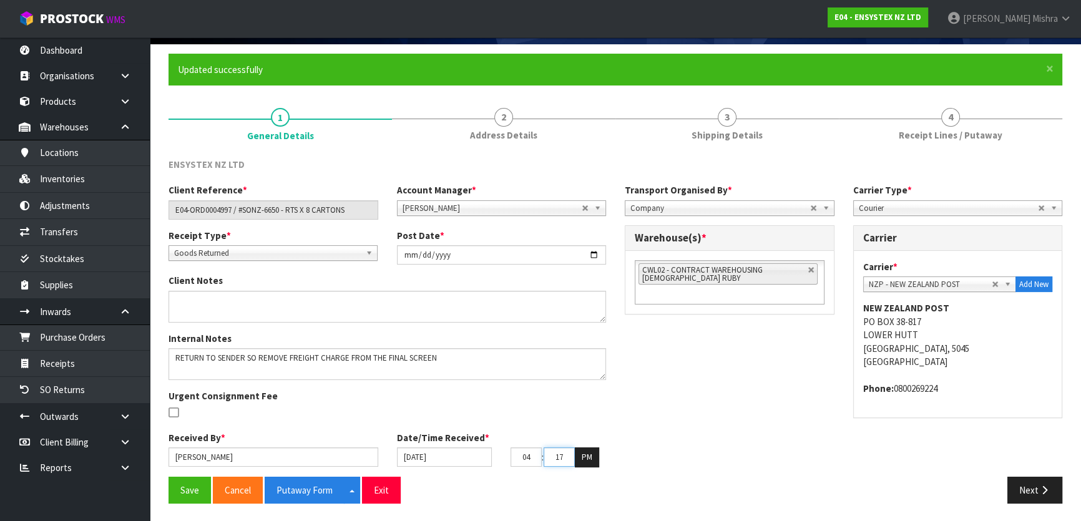
drag, startPoint x: 567, startPoint y: 460, endPoint x: 548, endPoint y: 456, distance: 19.8
click at [548, 456] on input "17" at bounding box center [558, 456] width 31 height 19
click at [1037, 490] on button "Next" at bounding box center [1034, 490] width 55 height 27
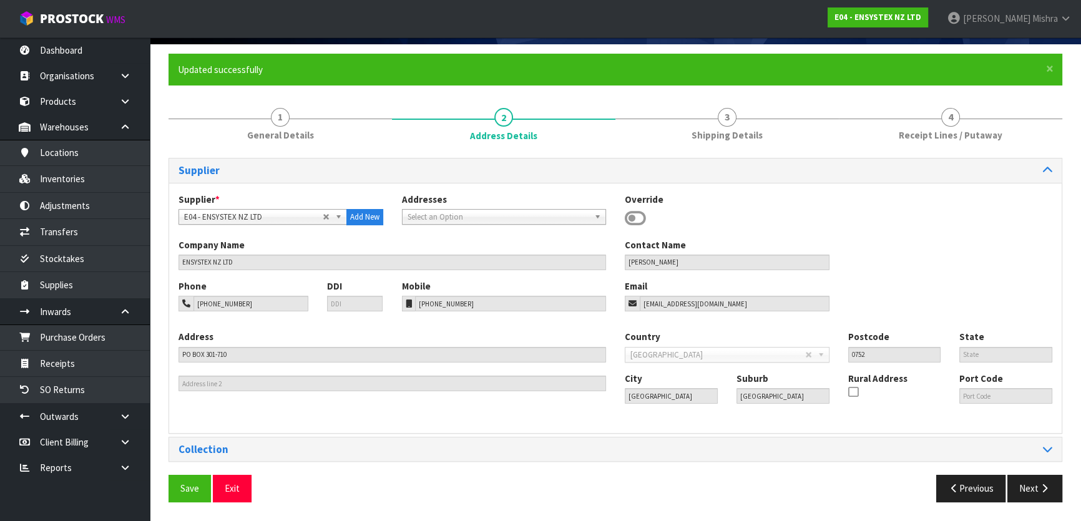
scroll to position [85, 0]
